Goal: Find specific page/section: Find specific page/section

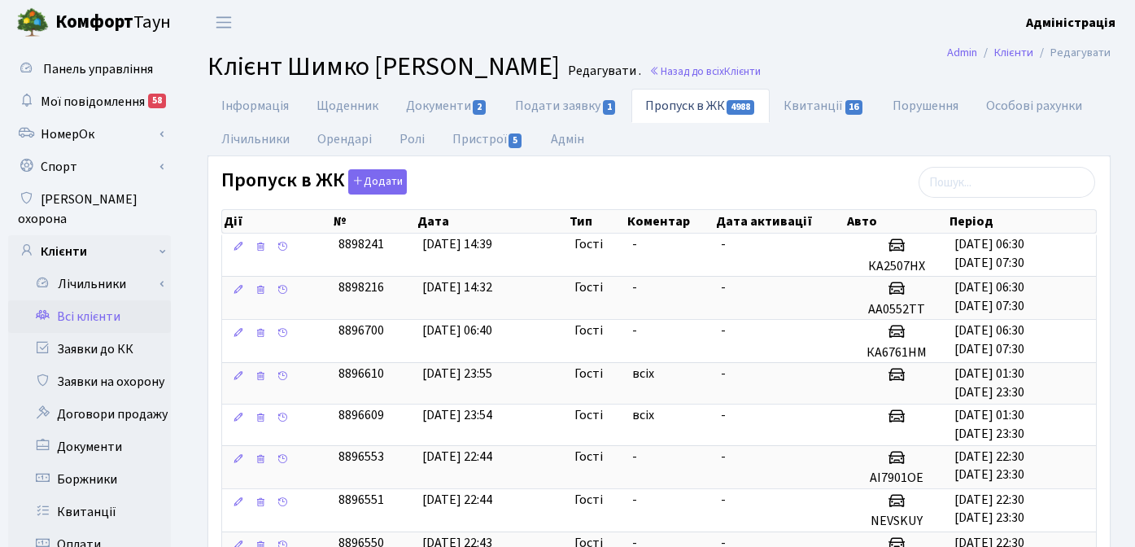
select select "25"
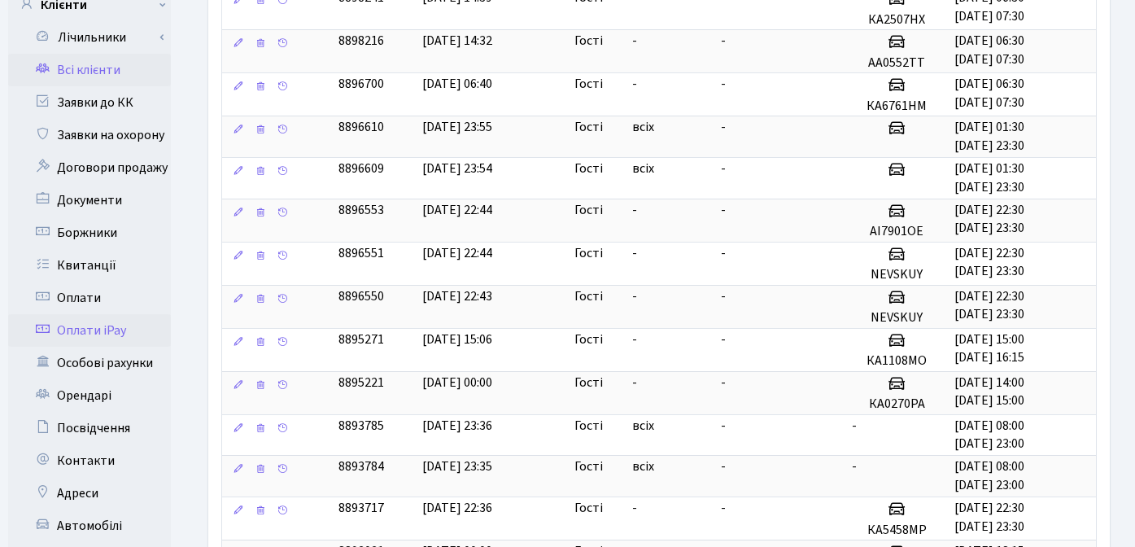
scroll to position [247, 0]
click at [92, 508] on link "Автомобілі" at bounding box center [89, 524] width 163 height 33
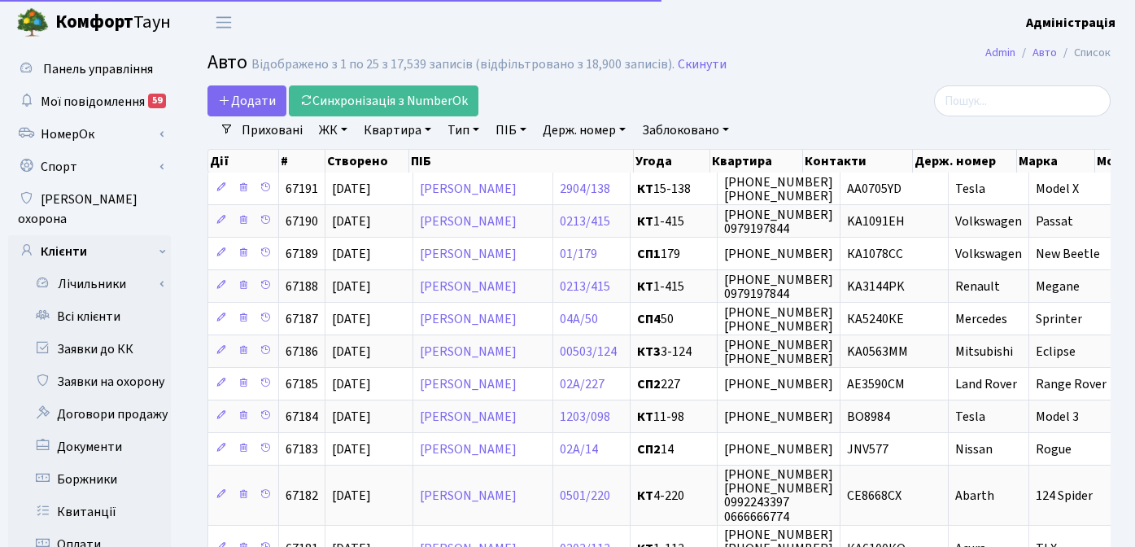
select select "25"
click at [685, 127] on link "Заблоковано" at bounding box center [685, 130] width 100 height 28
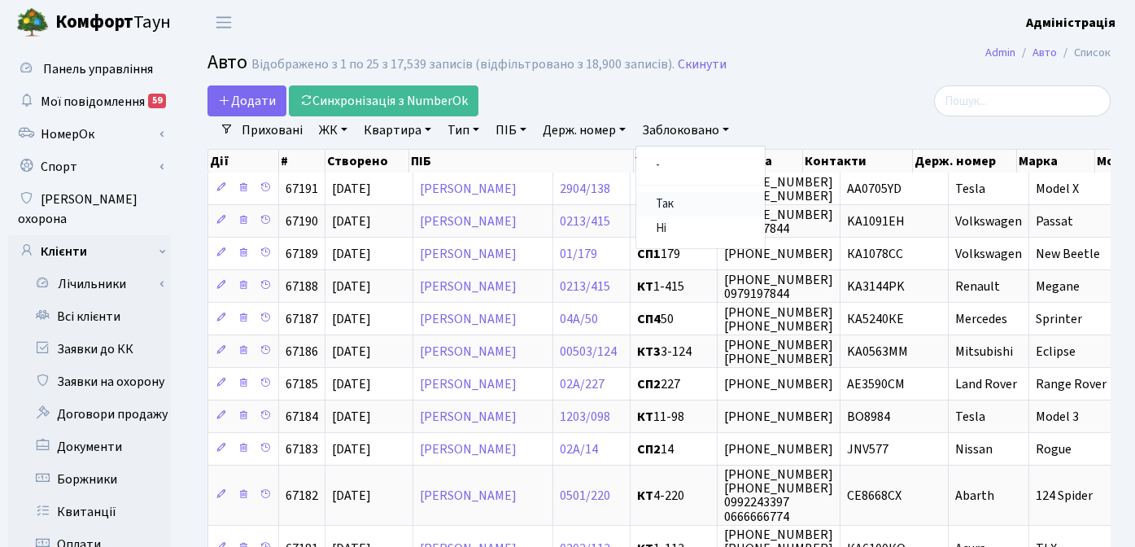
click at [678, 199] on link "Так" at bounding box center [700, 204] width 129 height 25
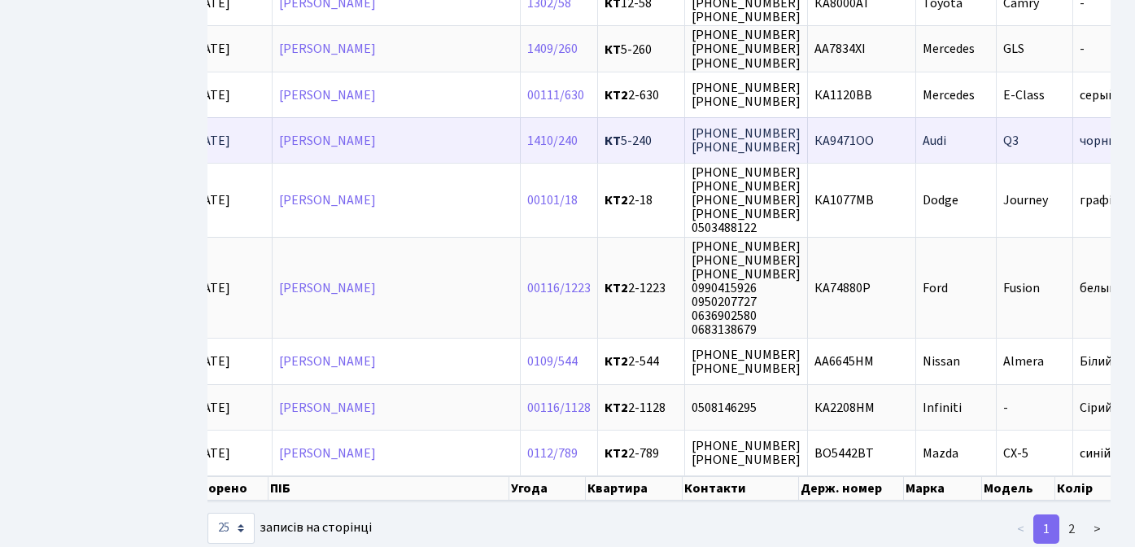
scroll to position [1073, 0]
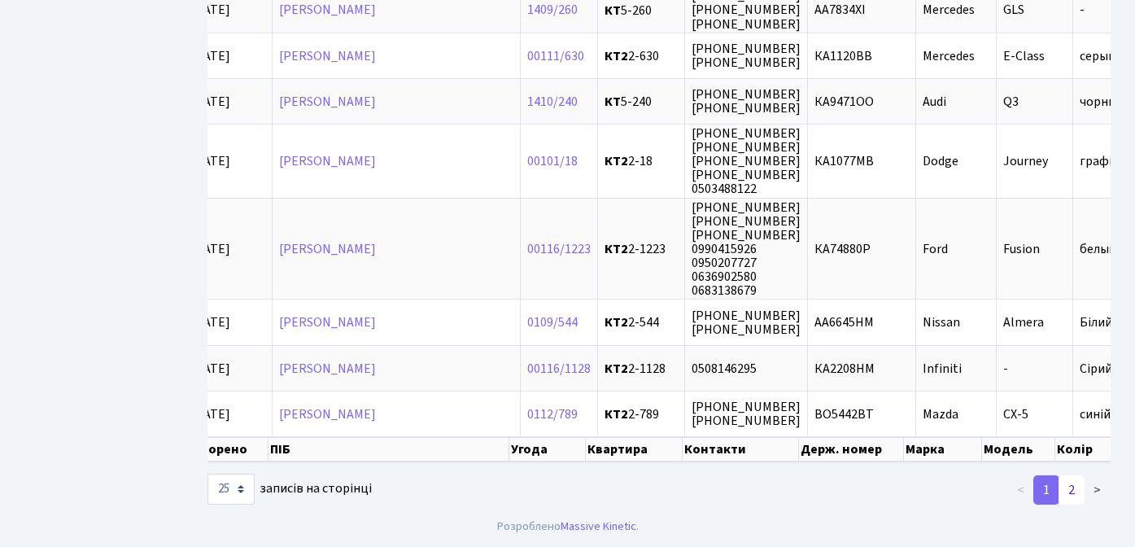
click at [1069, 491] on link "2" at bounding box center [1071, 489] width 26 height 29
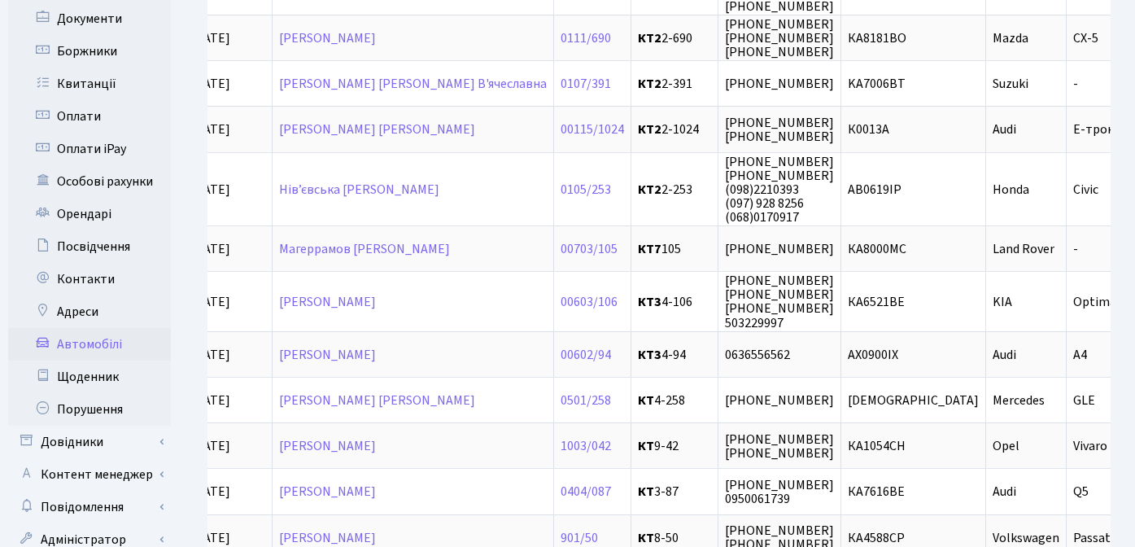
scroll to position [402, 0]
